Goal: Contribute content: Contribute content

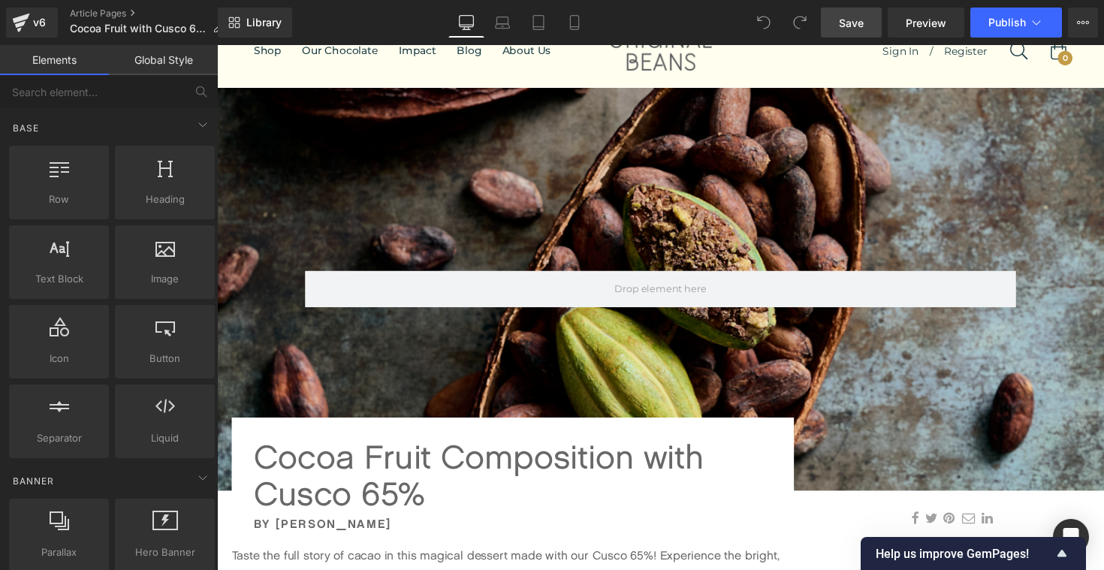
click at [847, 24] on span "Save" at bounding box center [851, 23] width 25 height 16
click at [1026, 14] on button "Publish" at bounding box center [1016, 23] width 92 height 30
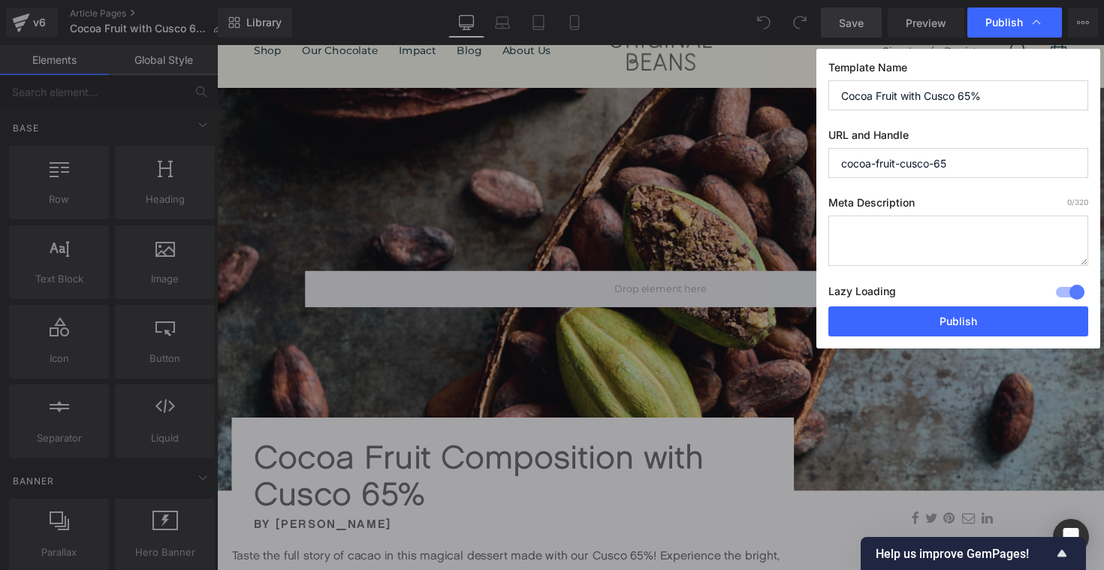
click at [998, 100] on input "Cocoa Fruit with Cusco 65%" at bounding box center [958, 95] width 260 height 30
type input "Cocoa Fruit with Cusco 65% by [PERSON_NAME]"
click at [963, 162] on input "cocoa-fruit-cusco-65" at bounding box center [958, 163] width 260 height 30
type input "cocoa-fruit-cusco-65-[PERSON_NAME]"
click at [924, 231] on textarea at bounding box center [958, 241] width 260 height 50
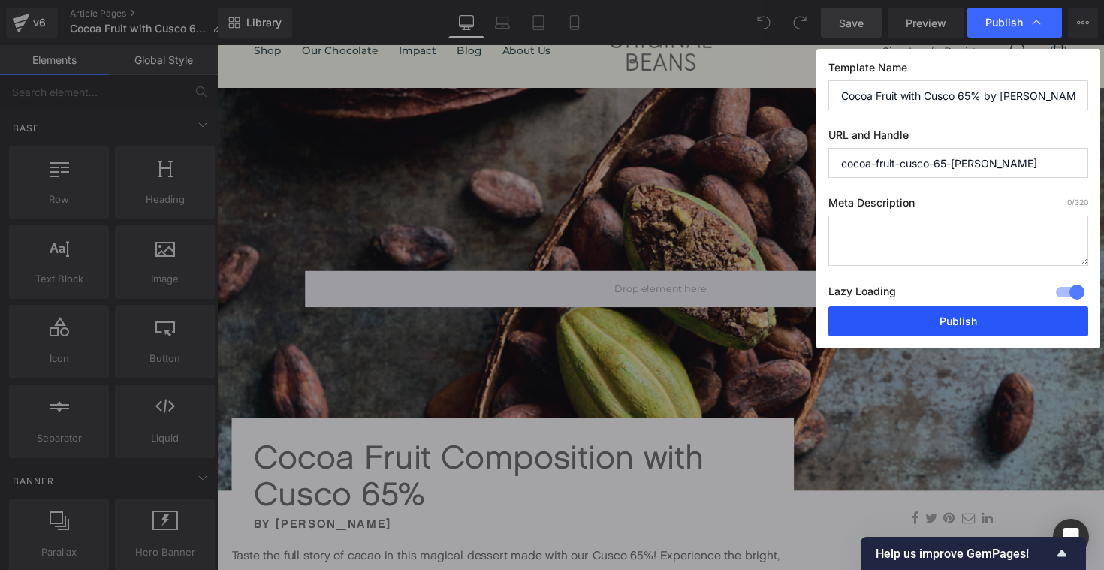
click at [982, 326] on button "Publish" at bounding box center [958, 321] width 260 height 30
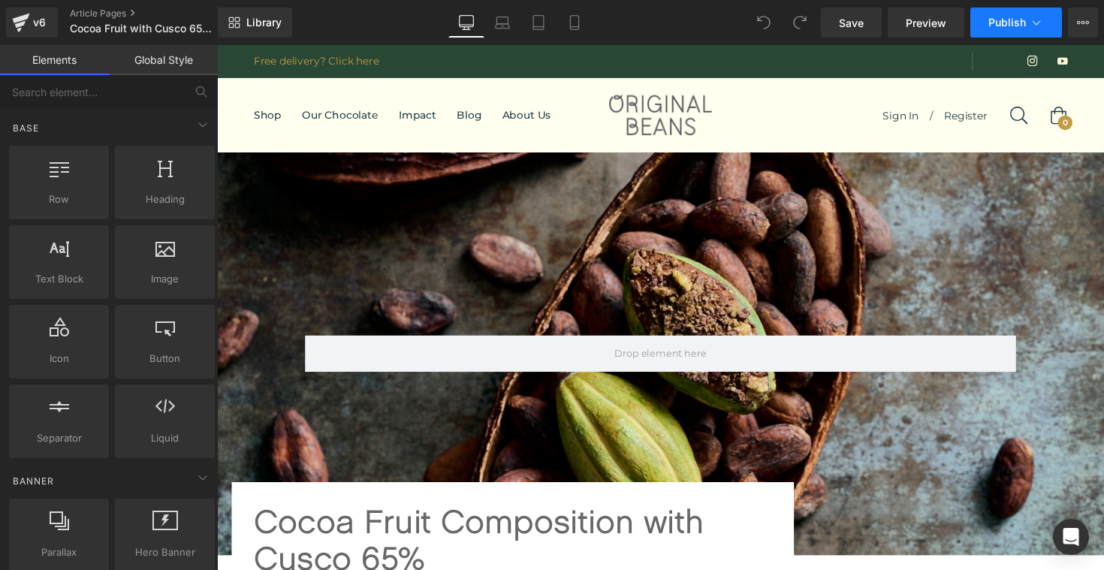
click at [1022, 25] on span "Publish" at bounding box center [1007, 23] width 38 height 12
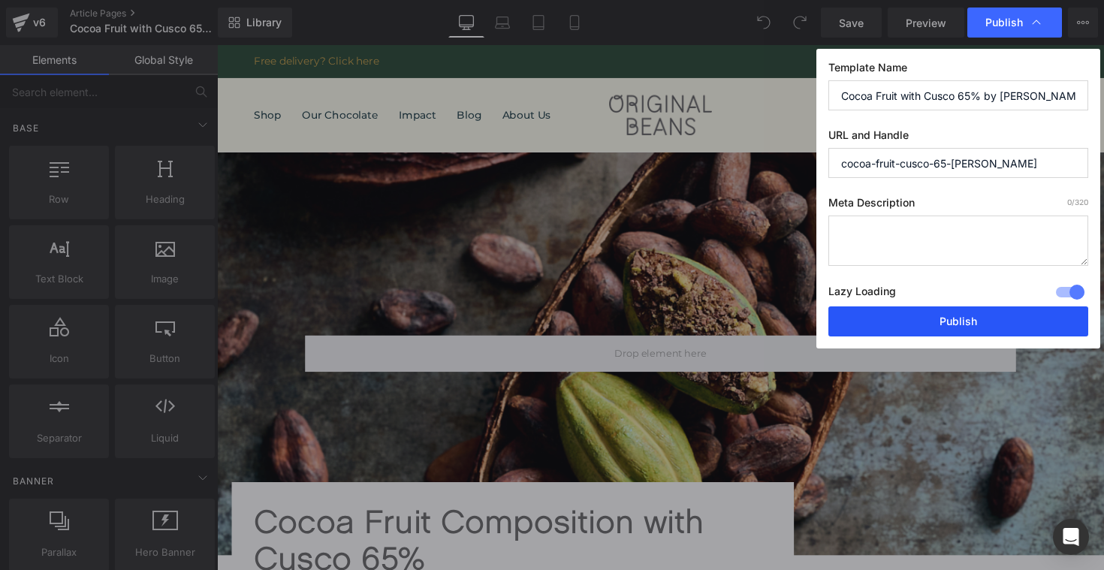
click at [933, 324] on button "Publish" at bounding box center [958, 321] width 260 height 30
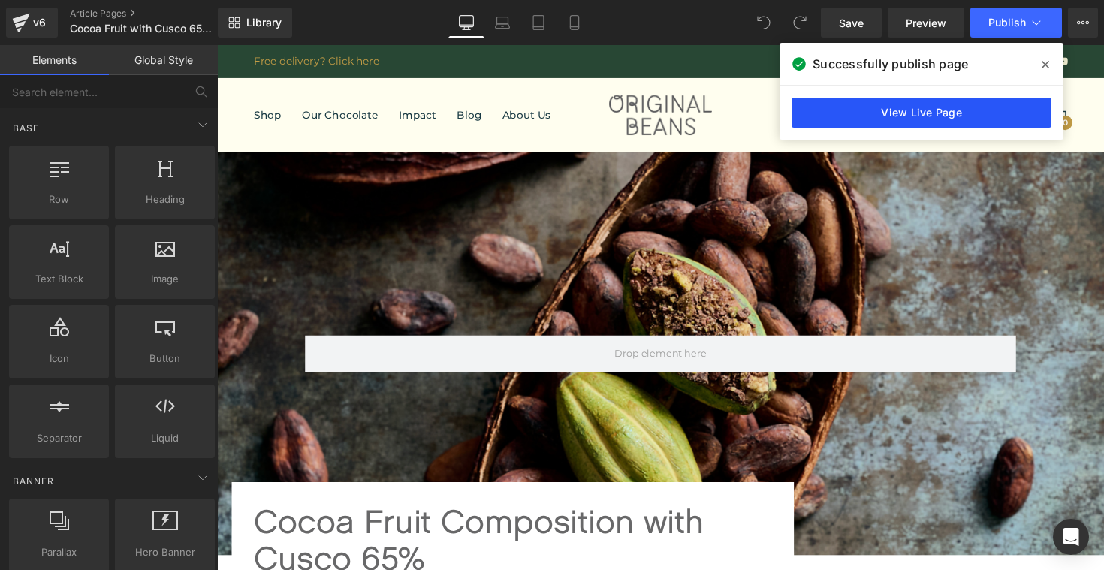
click at [973, 114] on link "View Live Page" at bounding box center [921, 113] width 260 height 30
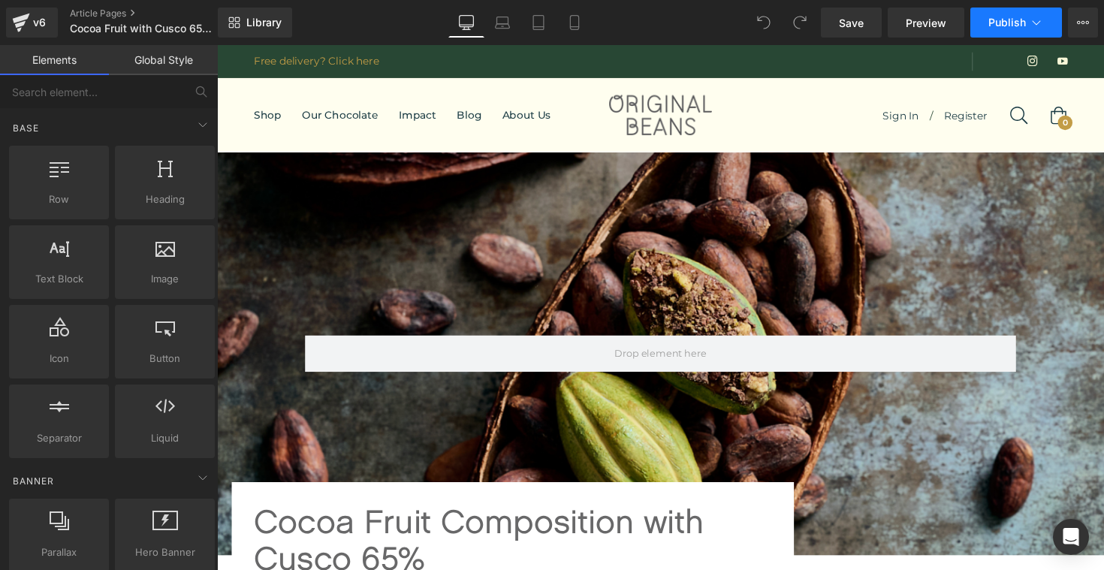
click at [1049, 29] on button "Publish" at bounding box center [1016, 23] width 92 height 30
click at [1081, 27] on icon at bounding box center [1083, 23] width 12 height 12
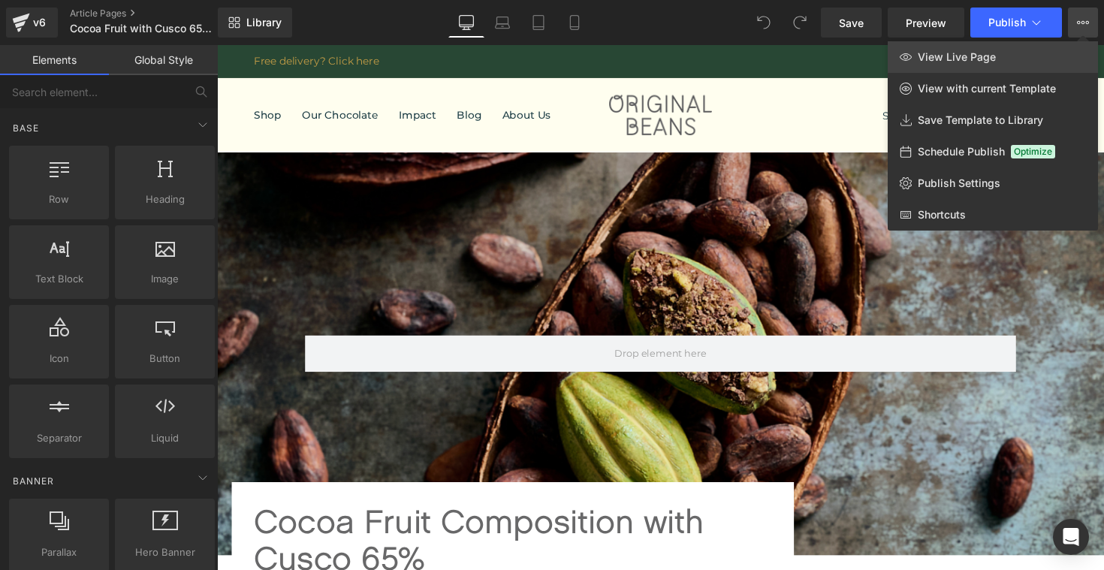
click at [953, 62] on span "View Live Page" at bounding box center [957, 57] width 78 height 14
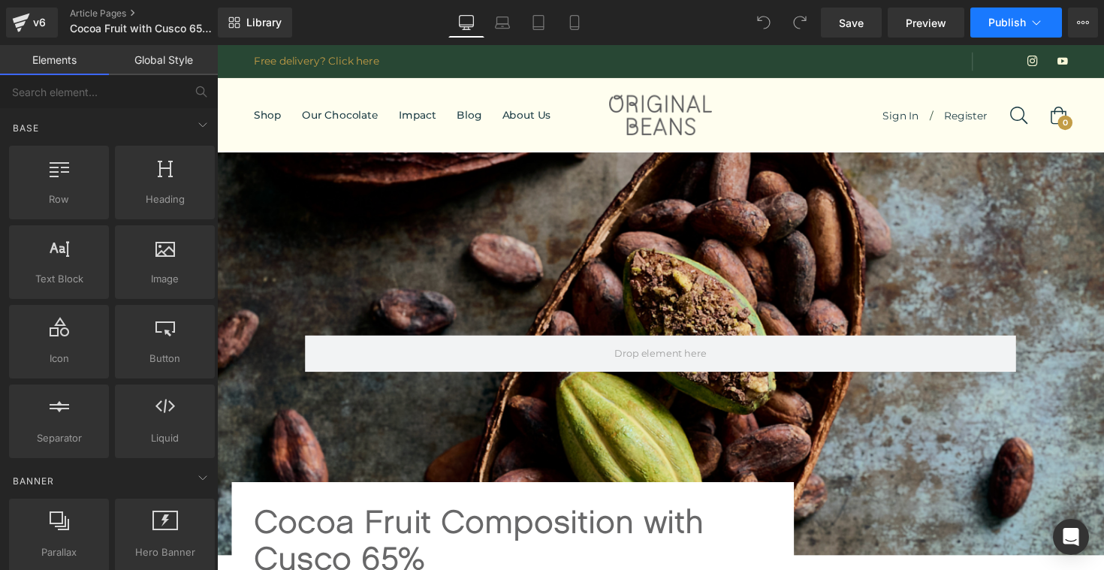
click at [1031, 23] on icon at bounding box center [1036, 22] width 15 height 15
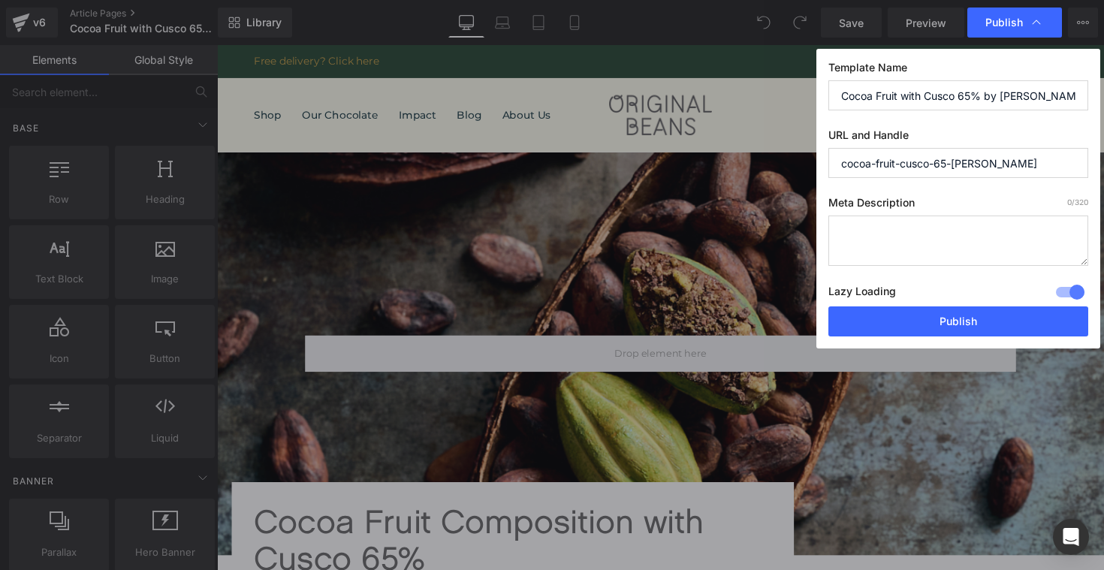
click at [912, 168] on input "cocoa-fruit-cusco-65-[PERSON_NAME]" at bounding box center [958, 163] width 260 height 30
click at [950, 119] on div "Template Name Cocoa Fruit with Cusco 65% by Desiree Nieder URL and Handle cocoa…" at bounding box center [958, 199] width 284 height 300
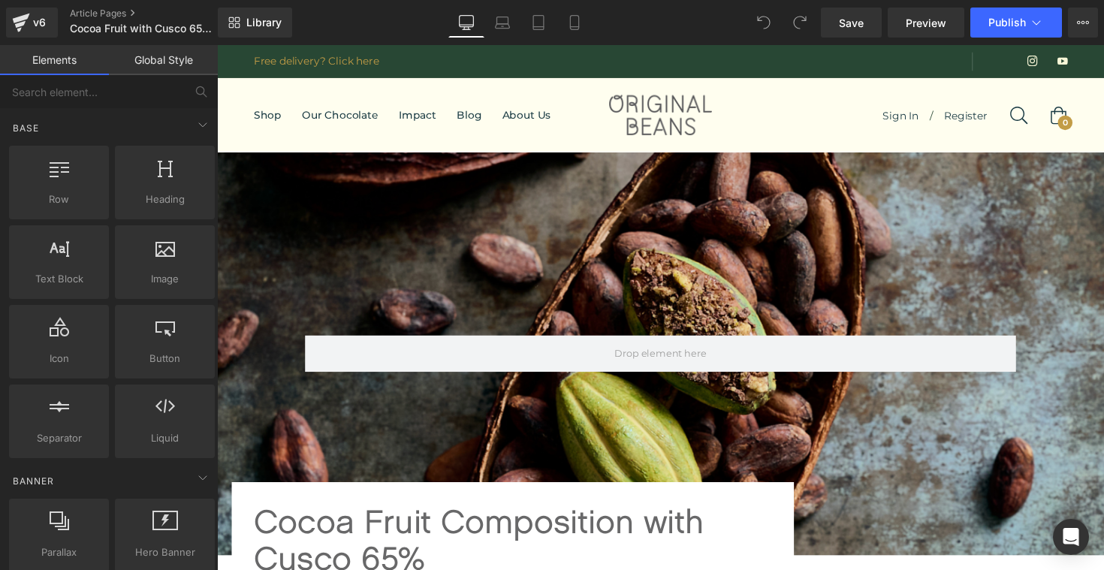
click at [972, 53] on div at bounding box center [981, 62] width 19 height 19
click at [972, 62] on img at bounding box center [972, 62] width 0 height 0
click at [852, 25] on span "Save" at bounding box center [851, 23] width 25 height 16
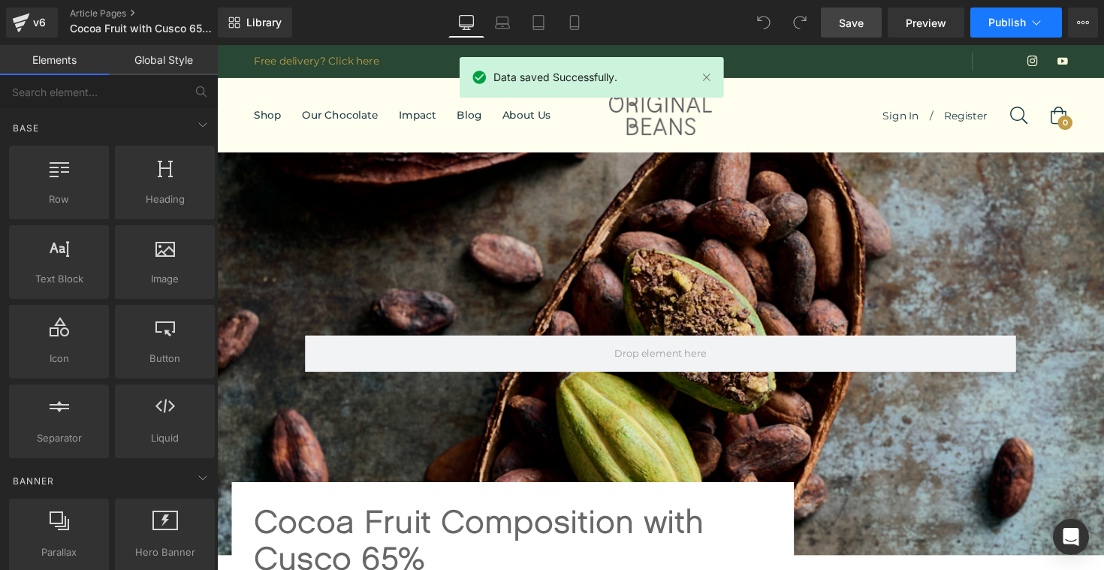
click at [1046, 24] on button "Publish" at bounding box center [1016, 23] width 92 height 30
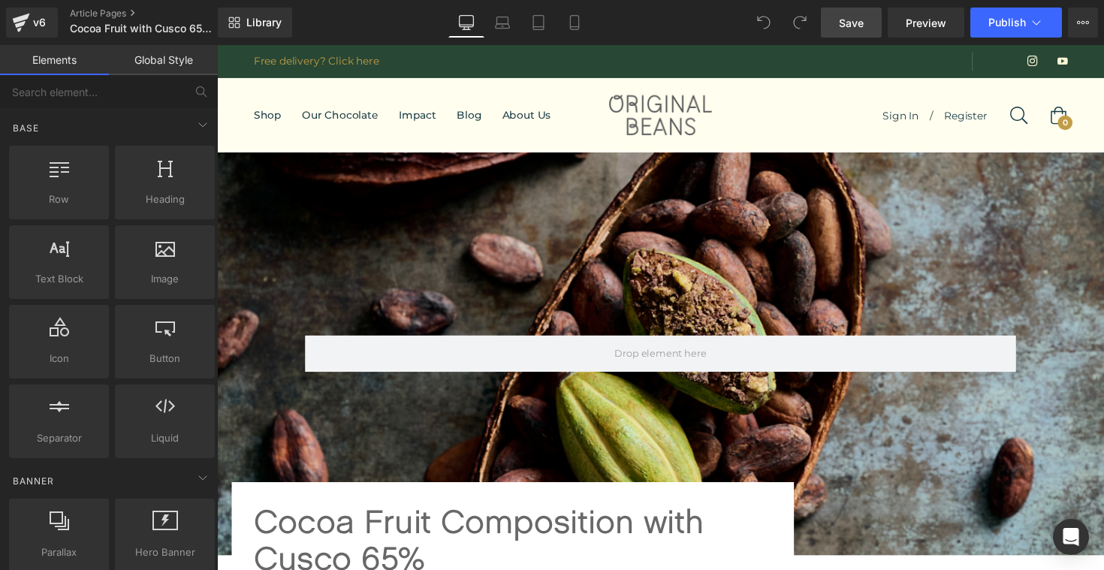
click at [1086, 23] on icon at bounding box center [1088, 22] width 4 height 3
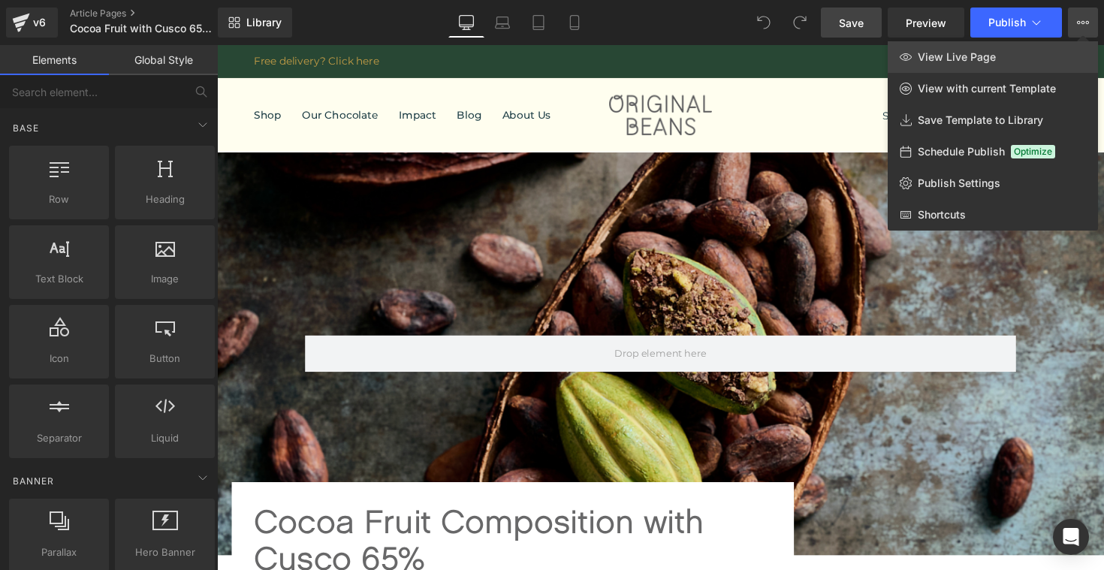
click at [968, 56] on span "View Live Page" at bounding box center [957, 57] width 78 height 14
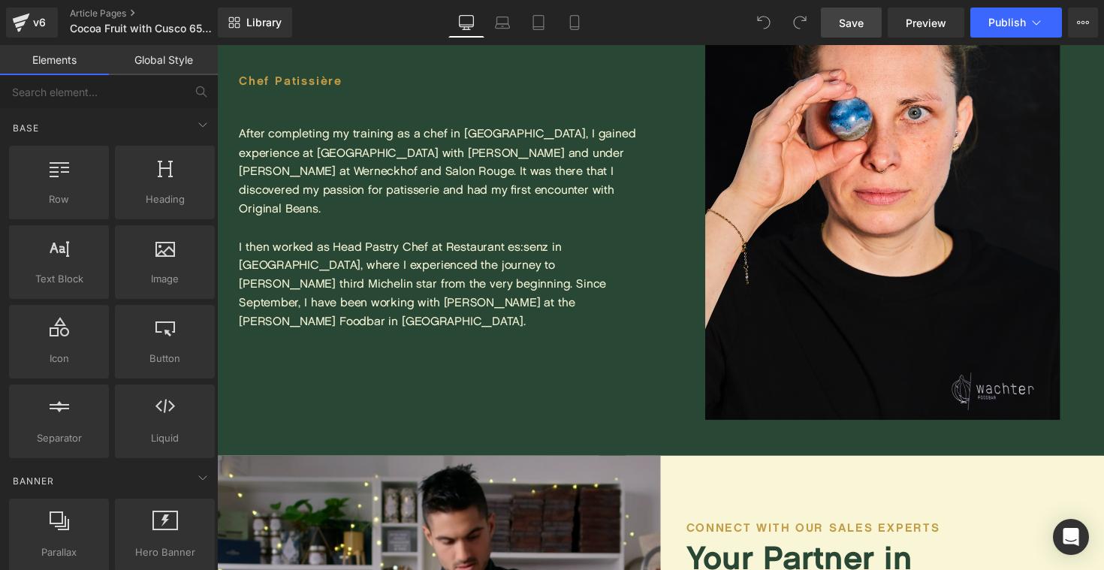
scroll to position [2964, 0]
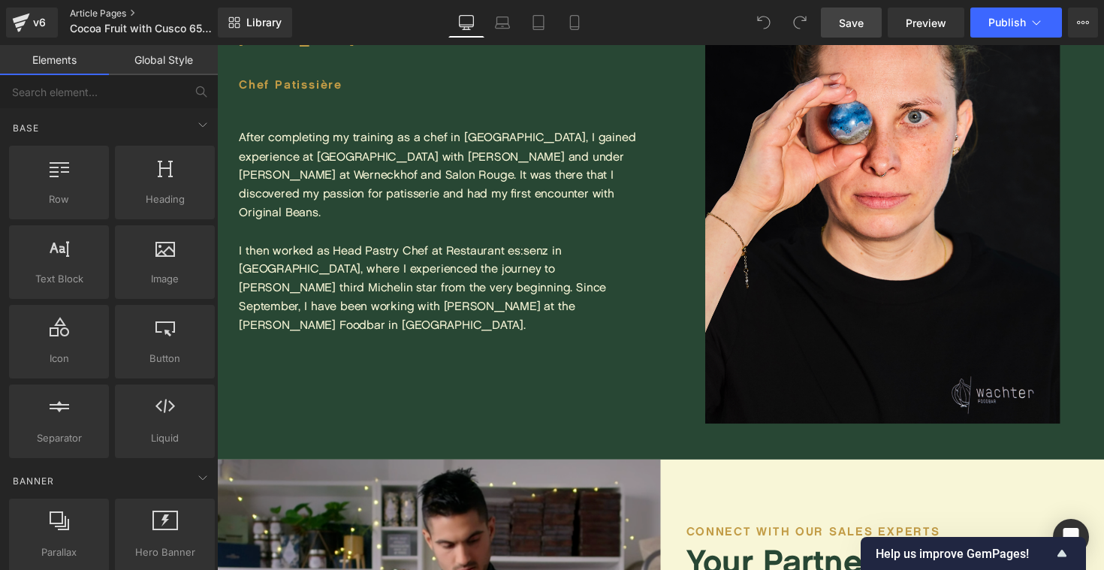
click at [119, 10] on link "Article Pages" at bounding box center [156, 14] width 173 height 12
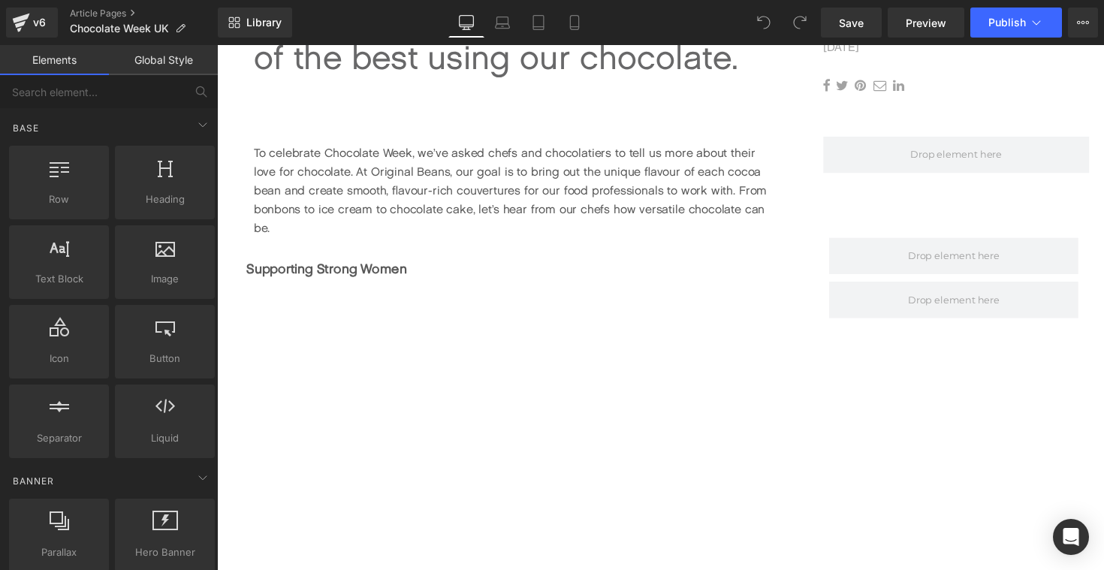
scroll to position [770, 0]
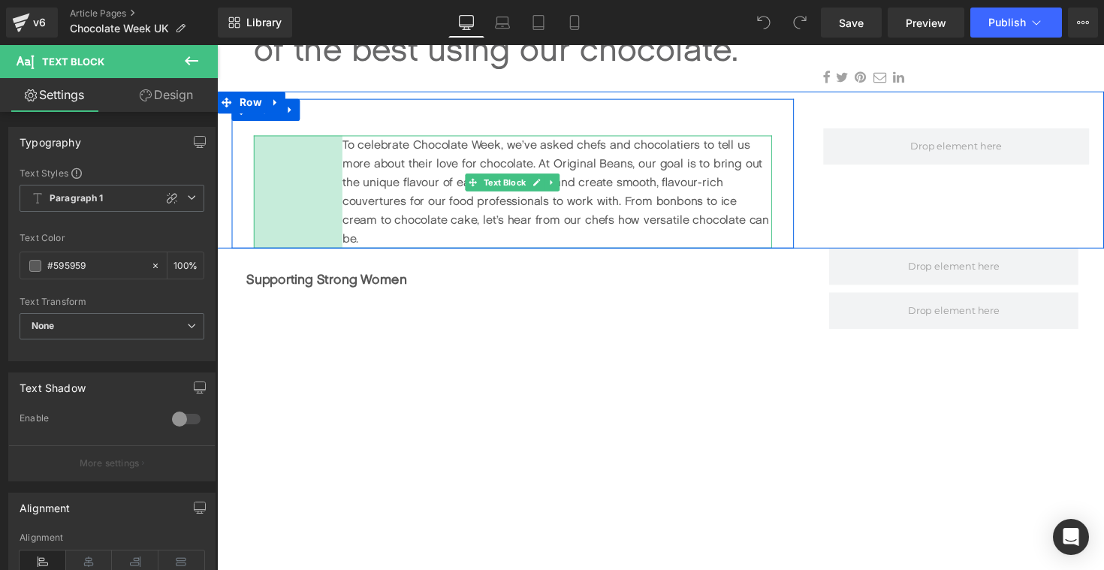
drag, startPoint x: 258, startPoint y: 148, endPoint x: 348, endPoint y: 200, distance: 105.0
click at [348, 200] on div "To celebrate Chocolate Week, we’ve asked chefs and chocolatiers to tell us more…" at bounding box center [520, 195] width 531 height 116
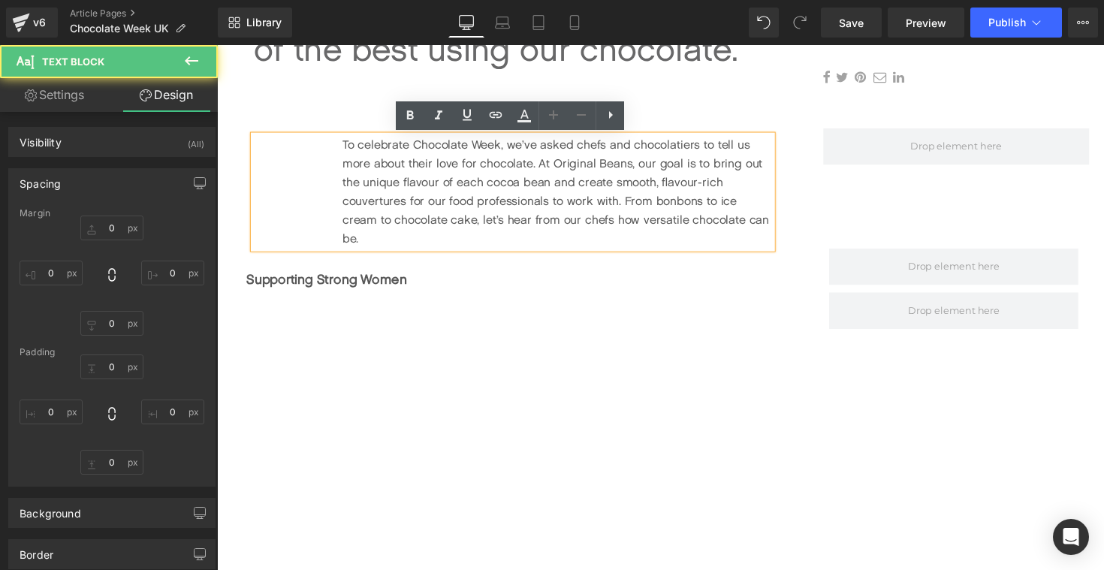
type input "50"
type input "0"
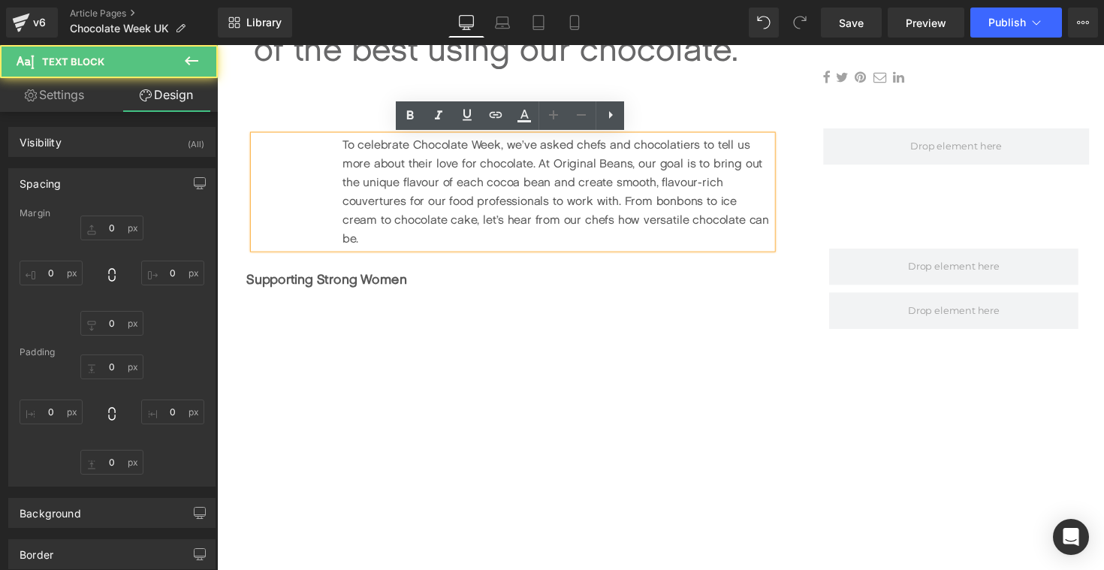
type input "0"
type input "121"
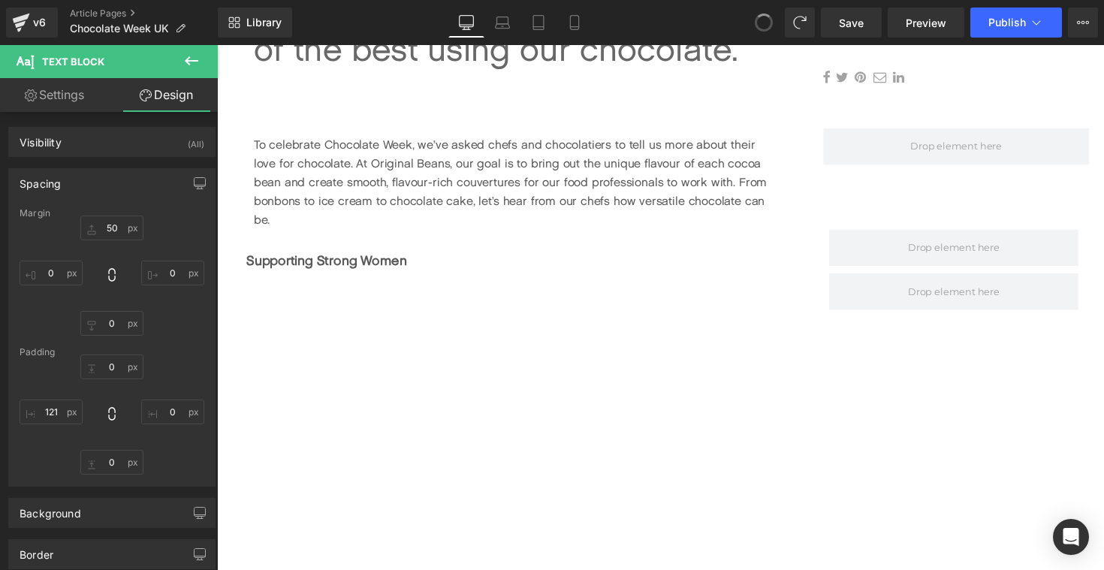
type input "50"
type input "0"
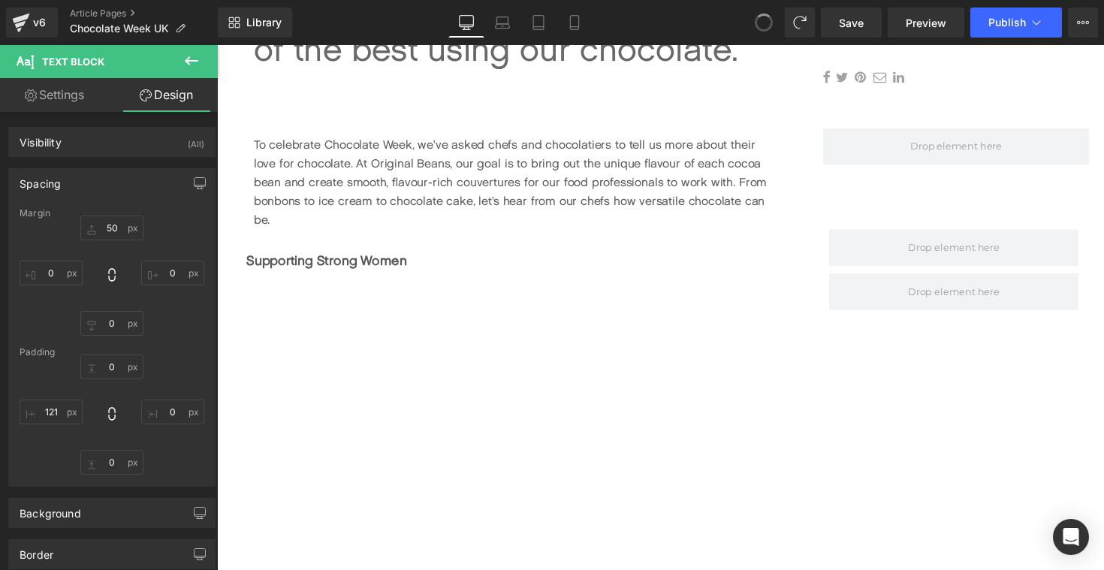
type input "0"
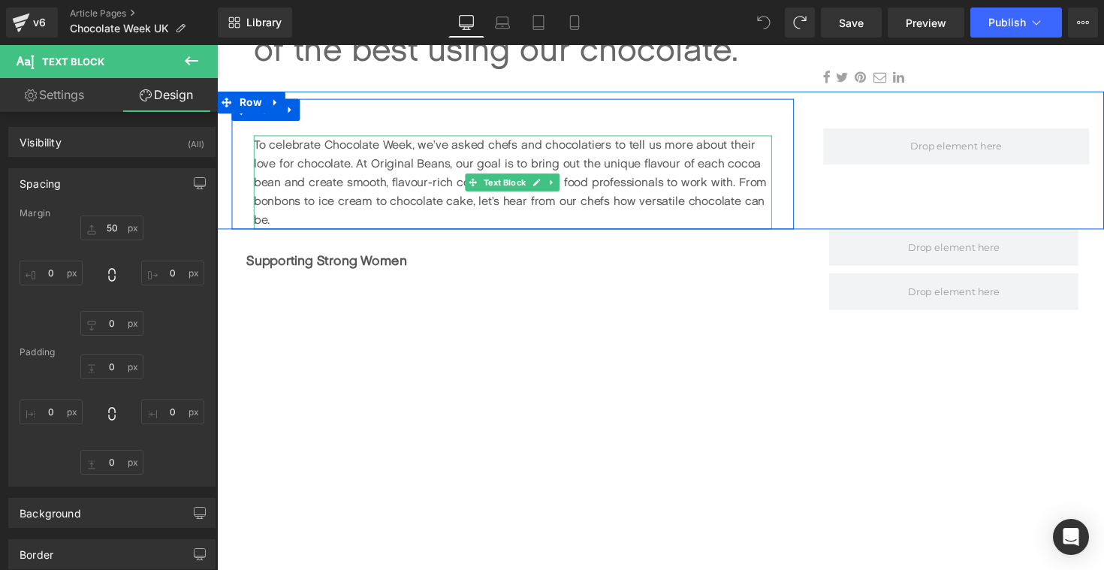
click at [421, 169] on p "To celebrate Chocolate Week, we’ve asked chefs and chocolatiers to tell us more…" at bounding box center [520, 185] width 531 height 96
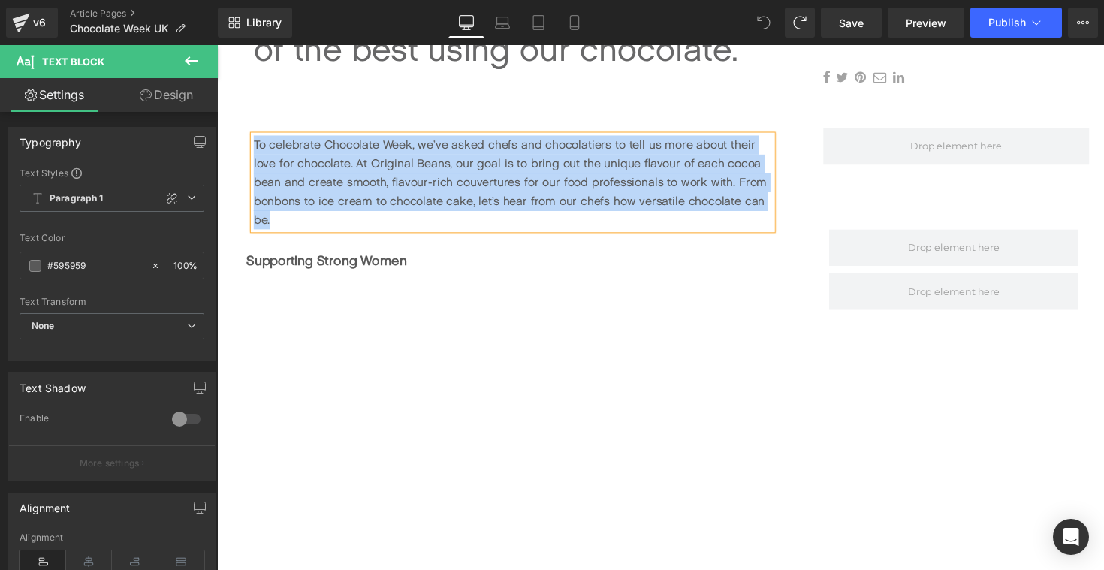
copy p "To celebrate Chocolate Week, we’ve asked chefs and chocolatiers to tell us more…"
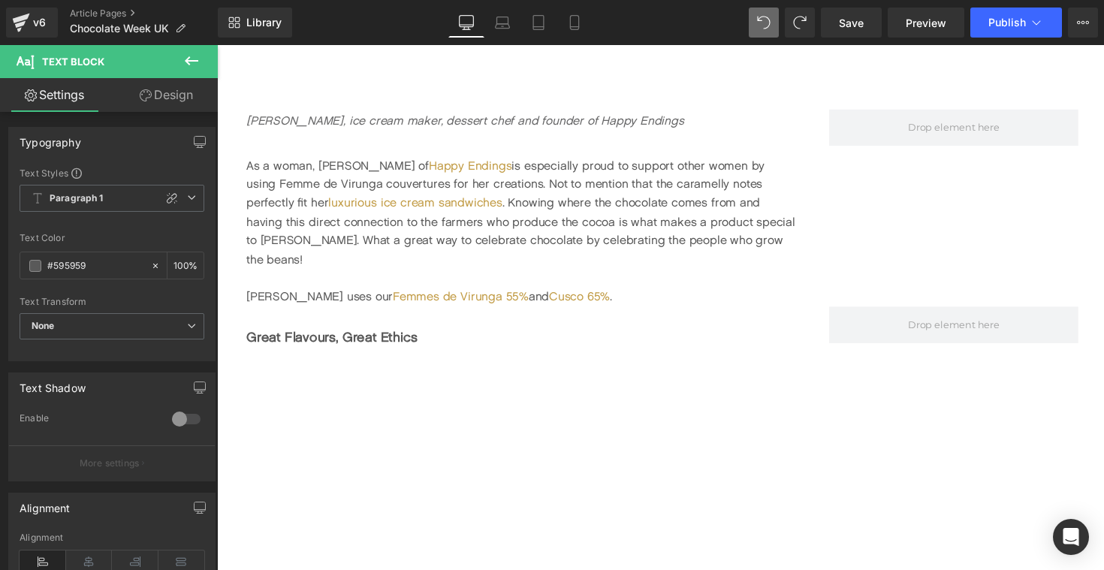
scroll to position [1962, 0]
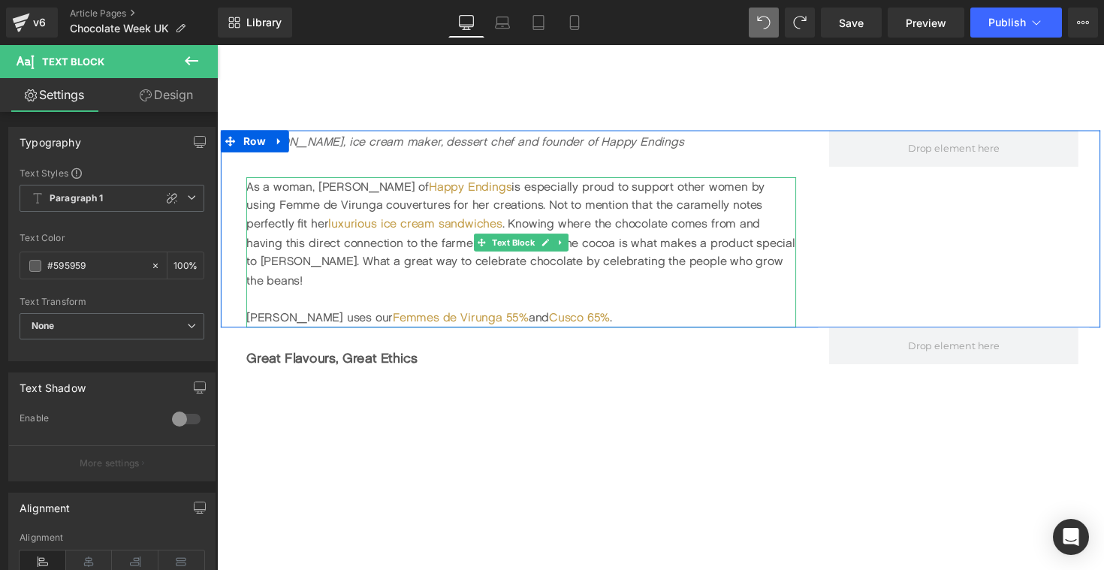
click at [451, 235] on span "As a woman, Terri of Happy Endings is especially proud to support other women b…" at bounding box center [528, 237] width 562 height 110
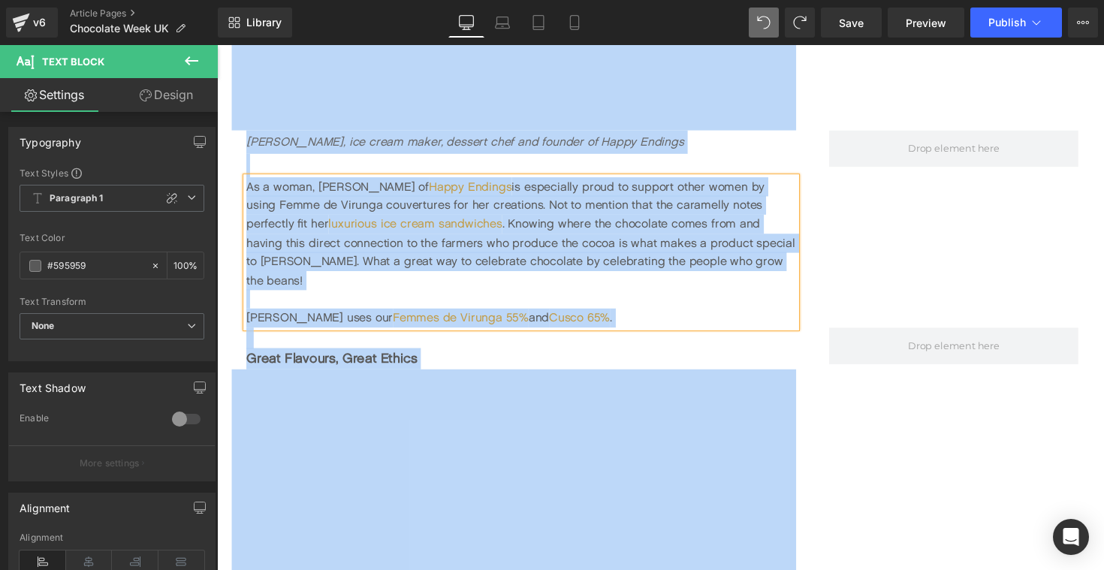
click at [493, 208] on span "As a woman, Terri of Happy Endings is especially proud to support other women b…" at bounding box center [528, 237] width 562 height 110
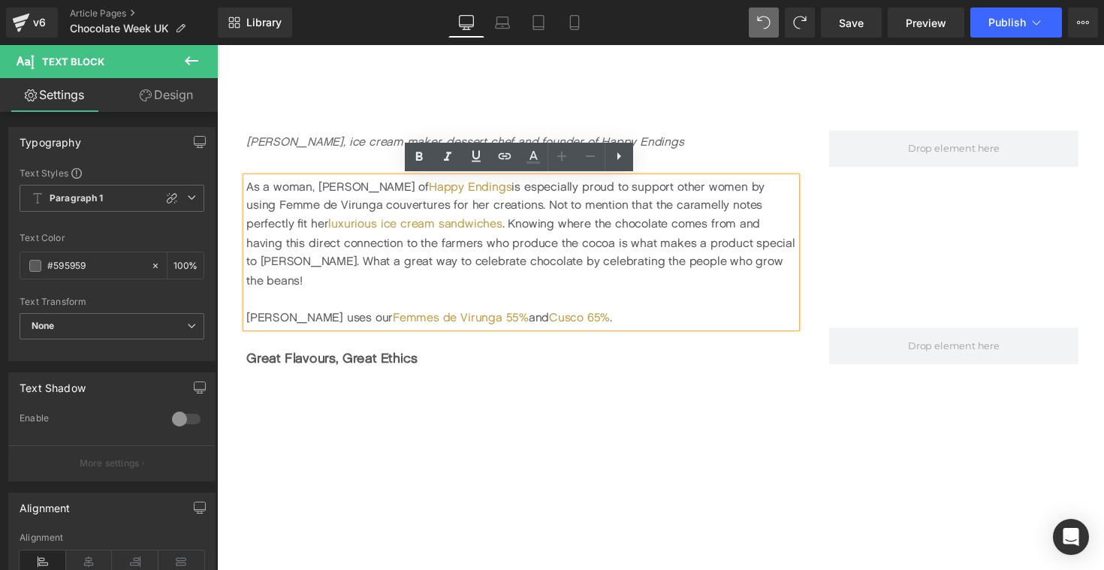
drag, startPoint x: 585, startPoint y: 309, endPoint x: 241, endPoint y: 194, distance: 362.6
click at [241, 194] on div "Terri Mercieca, ice cream maker, dessert chef and founder of Happy Endings Text…" at bounding box center [521, 233] width 601 height 202
copy div "As a woman, Terri of Happy Endings is especially proud to support other women b…"
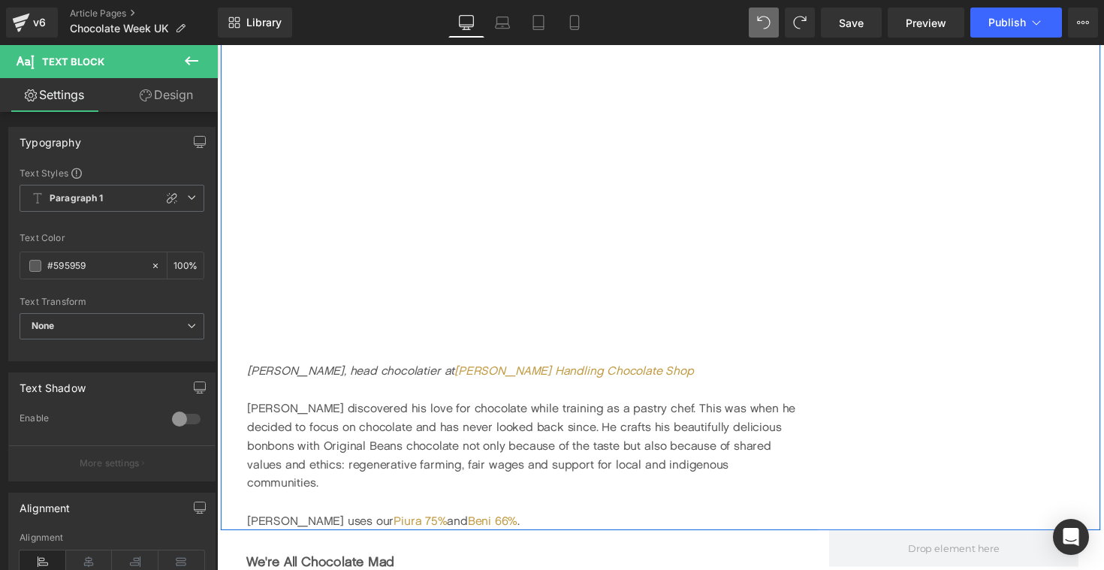
scroll to position [3023, 0]
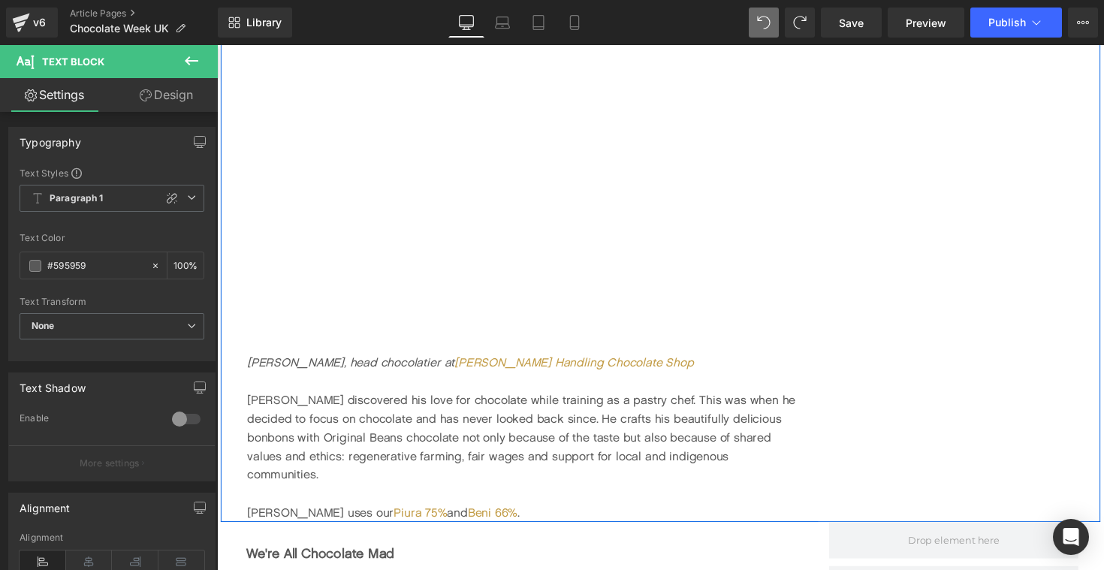
click at [452, 426] on div "Paul discovered his love for chocolate while training as a pastry chef. This wa…" at bounding box center [529, 447] width 562 height 96
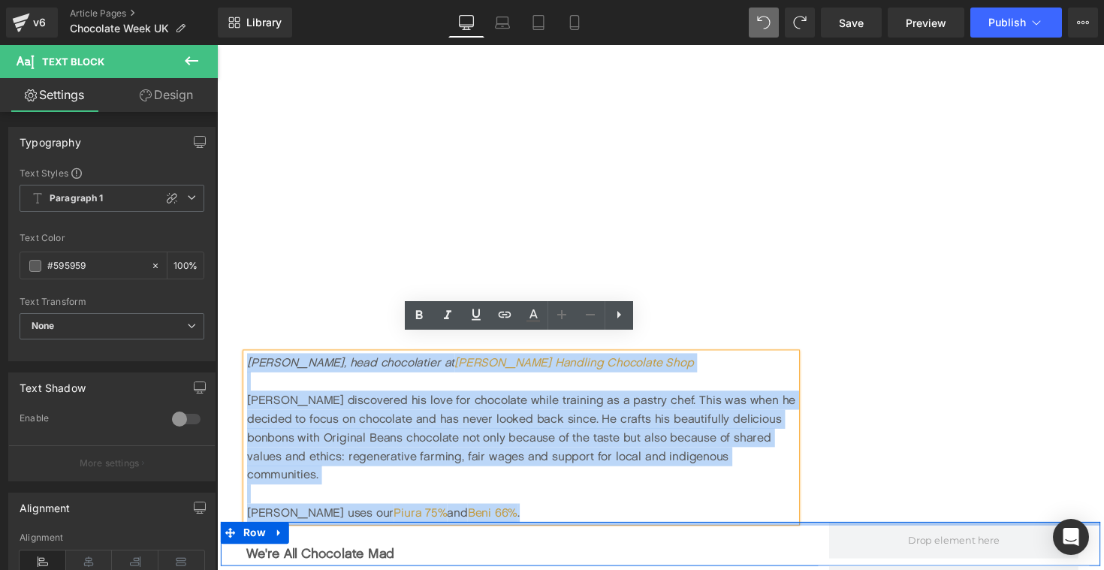
drag, startPoint x: 249, startPoint y: 351, endPoint x: 498, endPoint y: 499, distance: 289.2
click at [498, 499] on div "Image Chocolate Week UK: Meet three of the best using our chocolate. Text Block…" at bounding box center [671, 45] width 909 height 5828
copy div "Paul Stradling, head chocolatier at Adam Handling Chocolate Shop Paul discovere…"
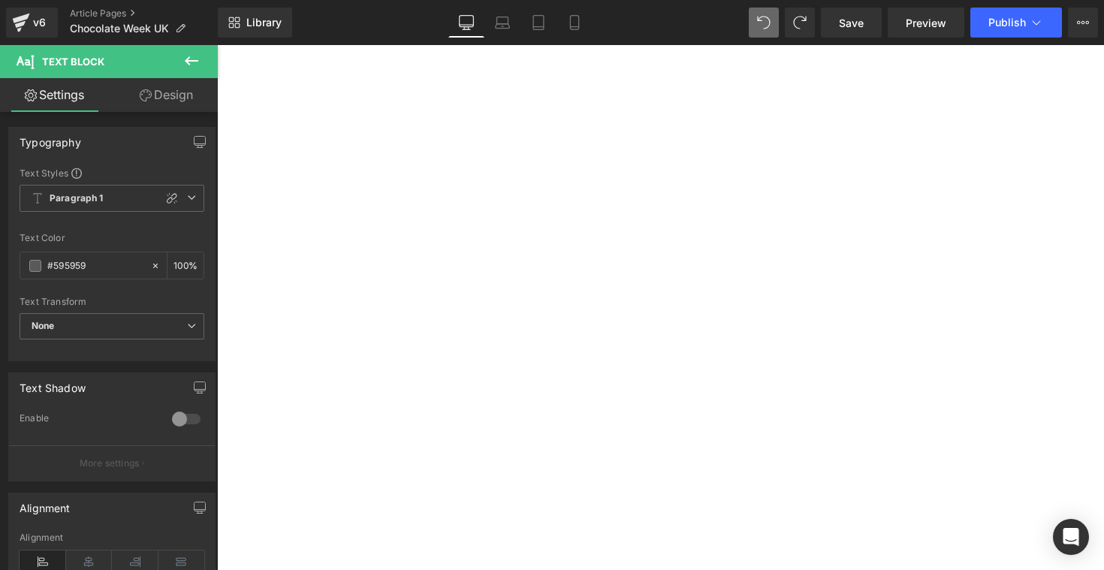
scroll to position [4185, 0]
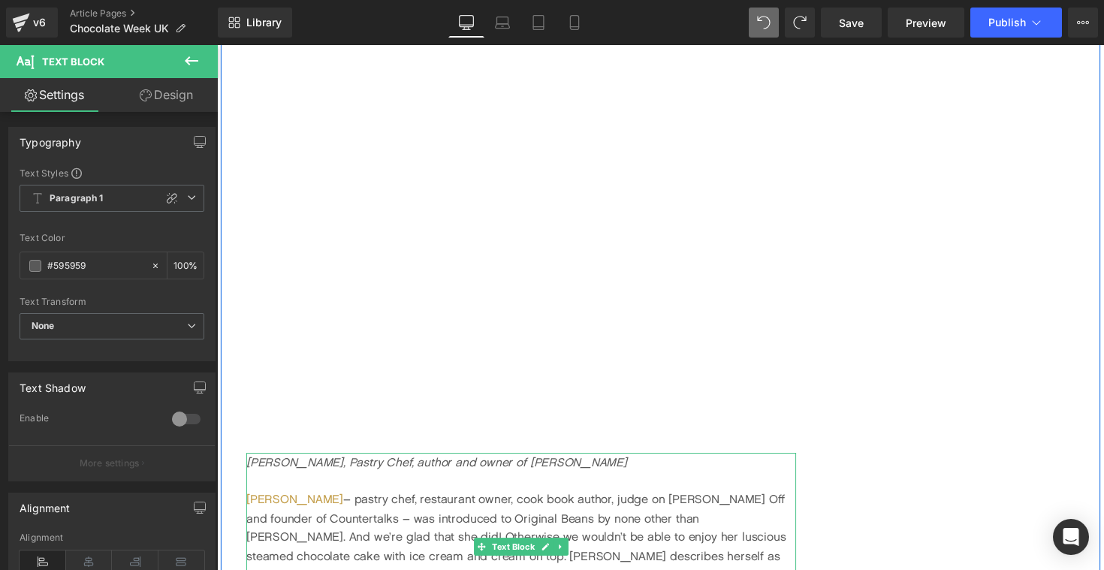
click at [498, 501] on div "Ravneet – pastry chef, restaurant owner, cook book author, judge on Junior Bake…" at bounding box center [528, 559] width 563 height 116
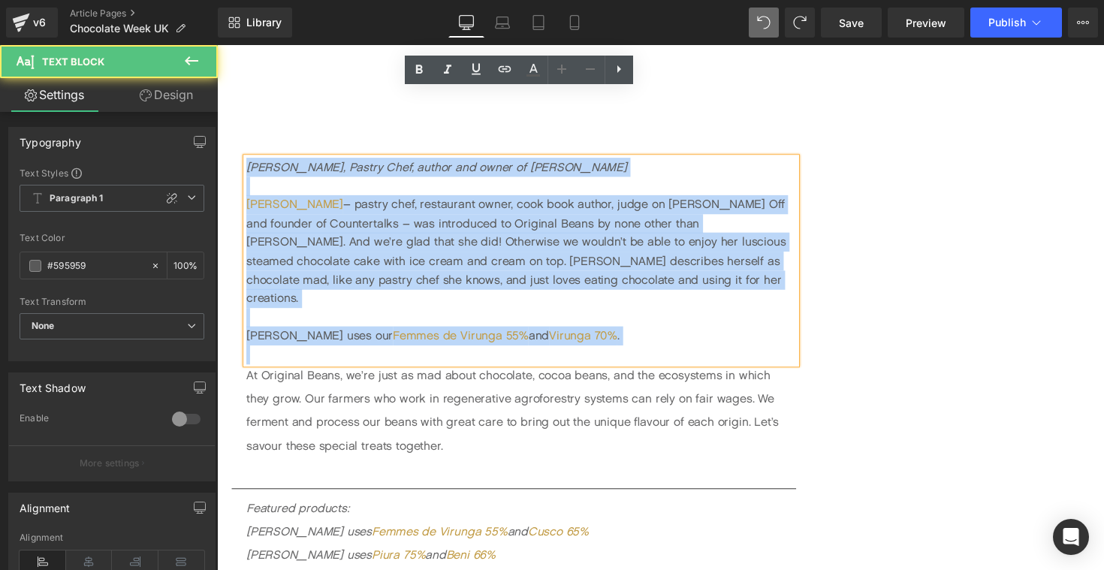
scroll to position [4524, 0]
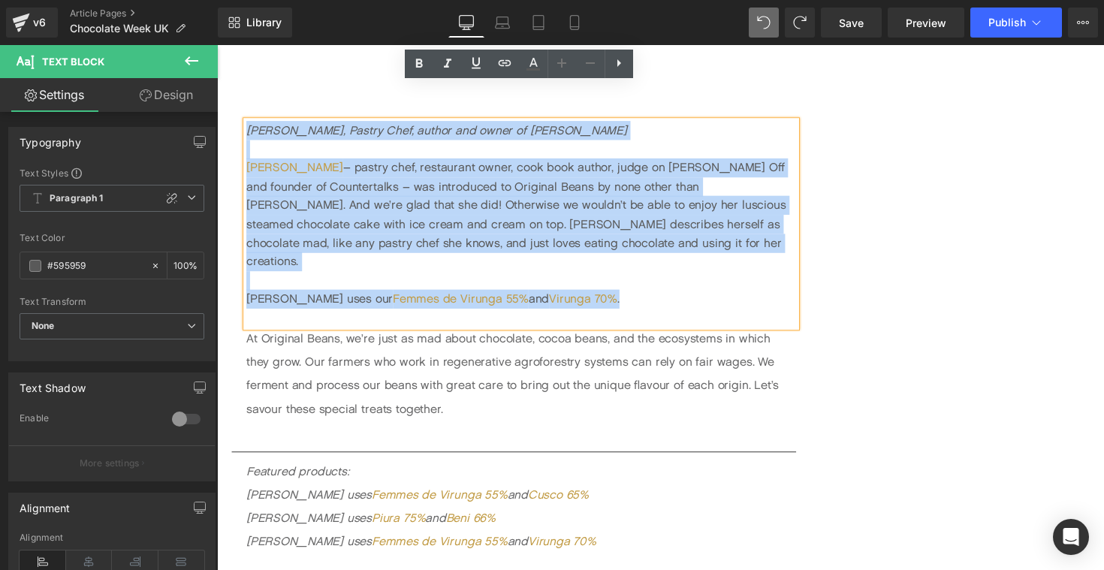
drag, startPoint x: 250, startPoint y: 436, endPoint x: 599, endPoint y: 252, distance: 394.3
click at [599, 252] on div "Ravneet Gill, Pastry Chef, author and owner of Gina Ravneet – pastry chef, rest…" at bounding box center [528, 229] width 563 height 212
copy div "Ravneet Gill, Pastry Chef, author and owner of Gina Ravneet – pastry chef, rest…"
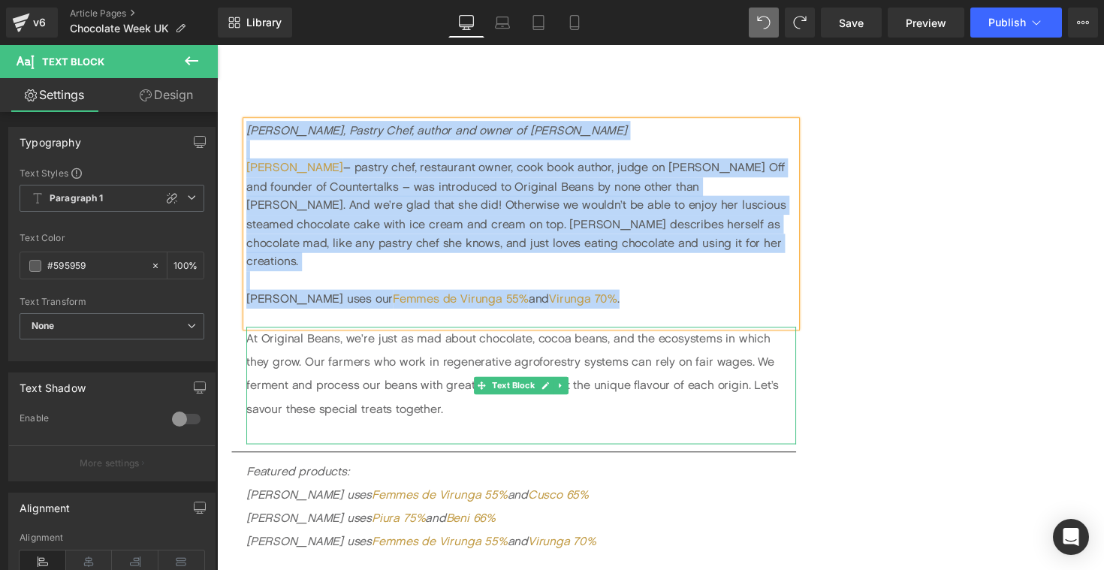
click at [438, 370] on p "At Original Beans, we’re just as mad about chocolate, cocoa beans, and the ecos…" at bounding box center [528, 382] width 563 height 96
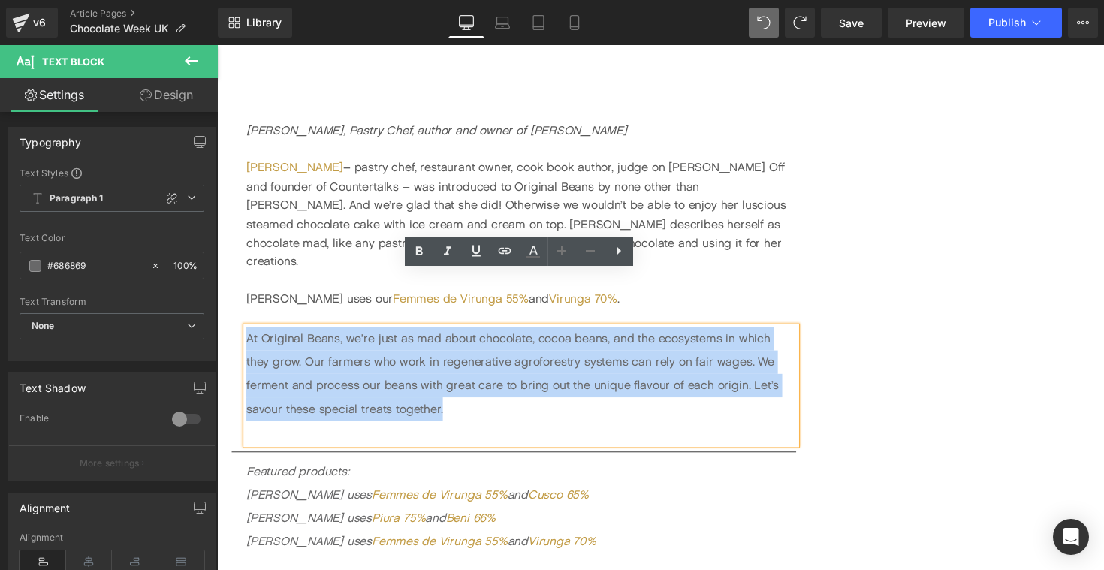
drag, startPoint x: 462, startPoint y: 364, endPoint x: 234, endPoint y: 291, distance: 239.1
copy p "At Original Beans, we’re just as mad about chocolate, cocoa beans, and the ecos…"
